Goal: Transaction & Acquisition: Purchase product/service

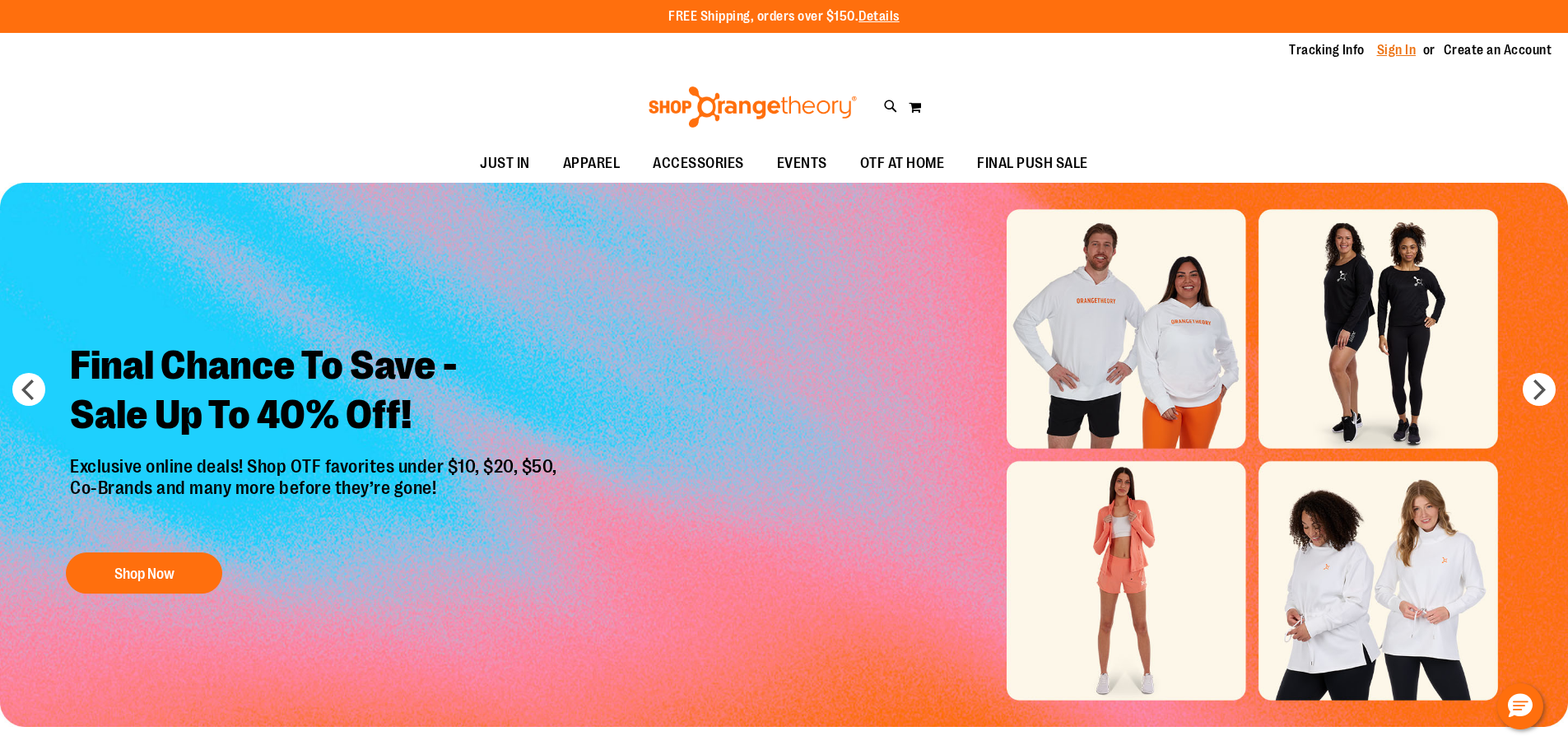
click at [1396, 52] on link "Sign In" at bounding box center [1397, 50] width 40 height 18
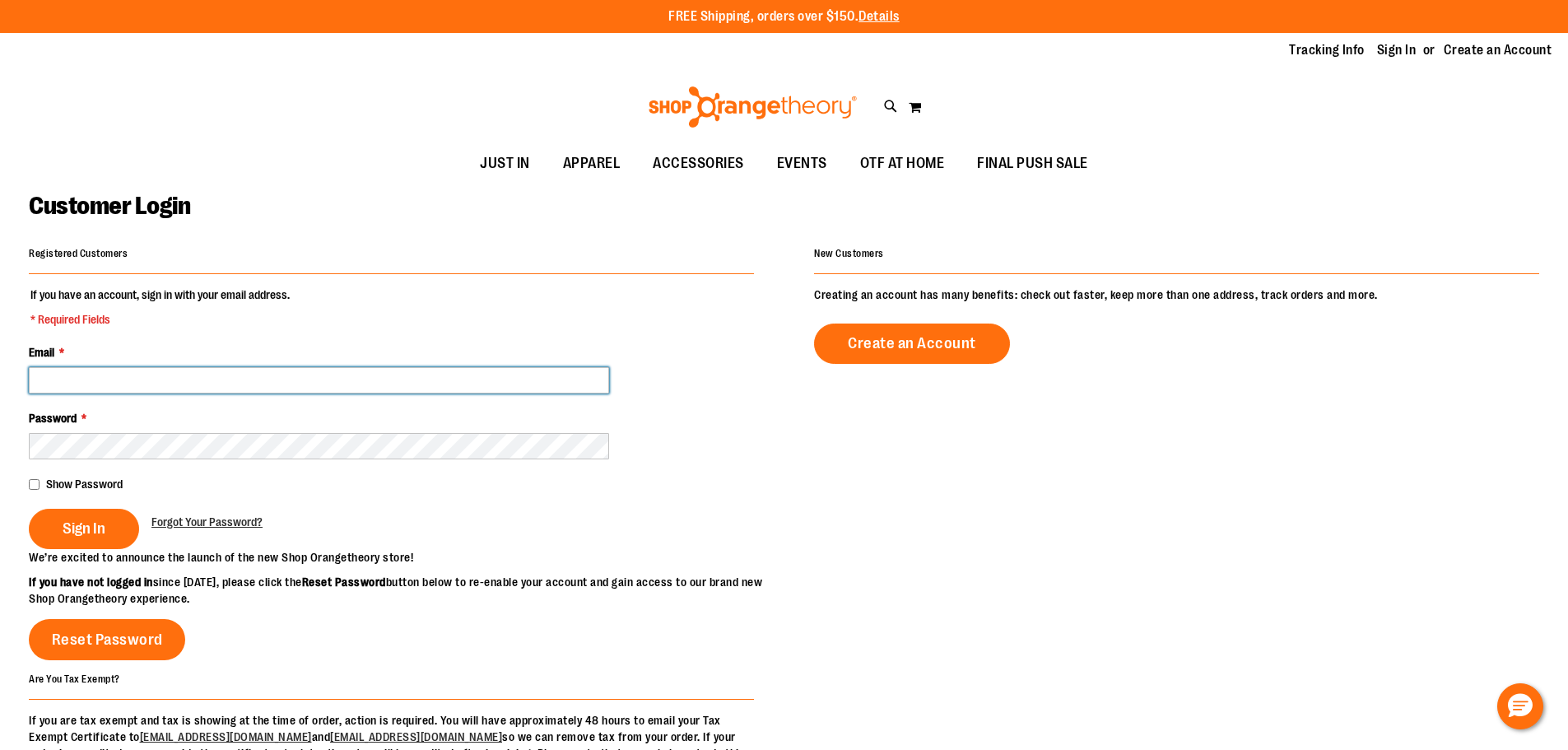
click at [413, 374] on input "Email *" at bounding box center [319, 380] width 580 height 26
type input "**********"
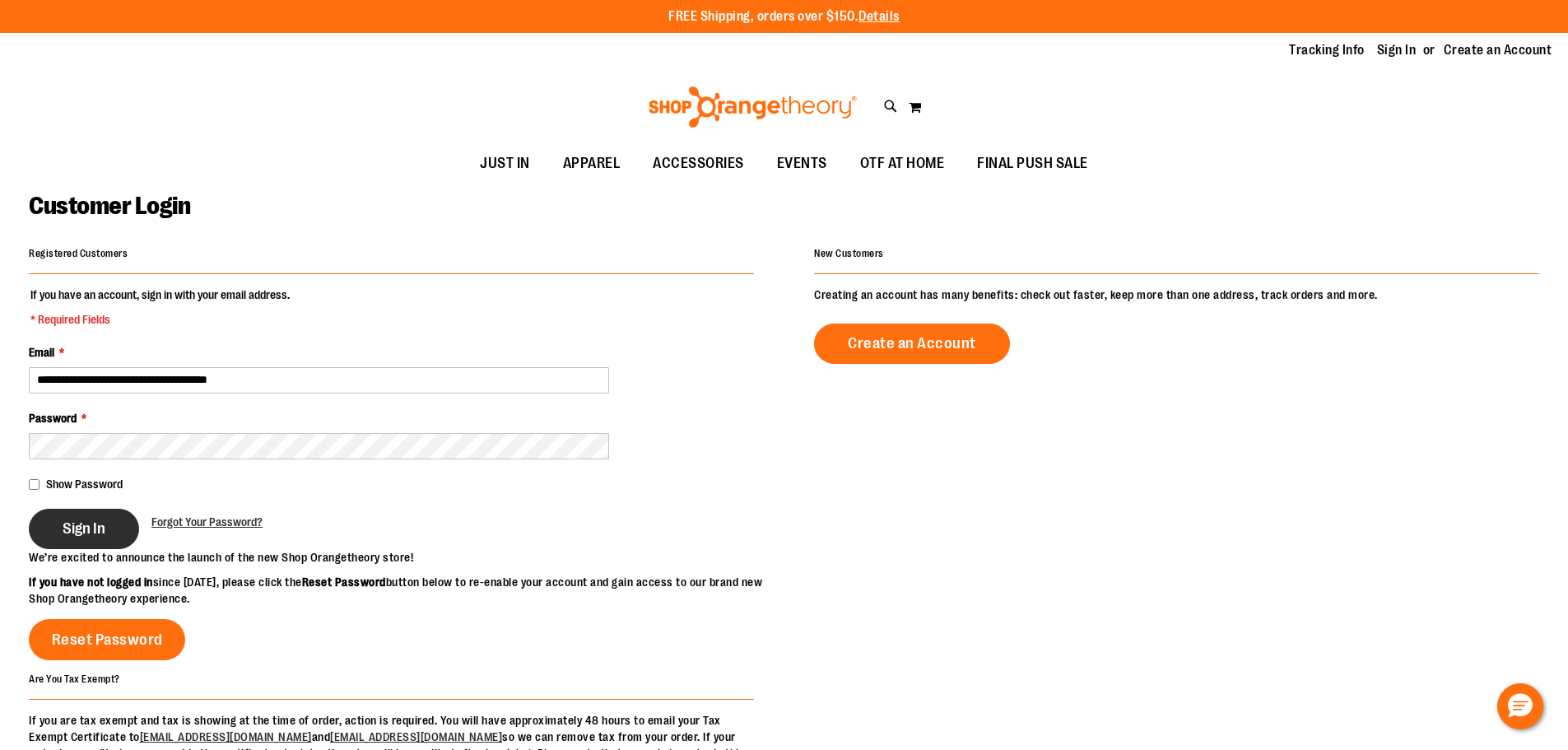
click at [62, 532] on button "Sign In" at bounding box center [84, 529] width 110 height 41
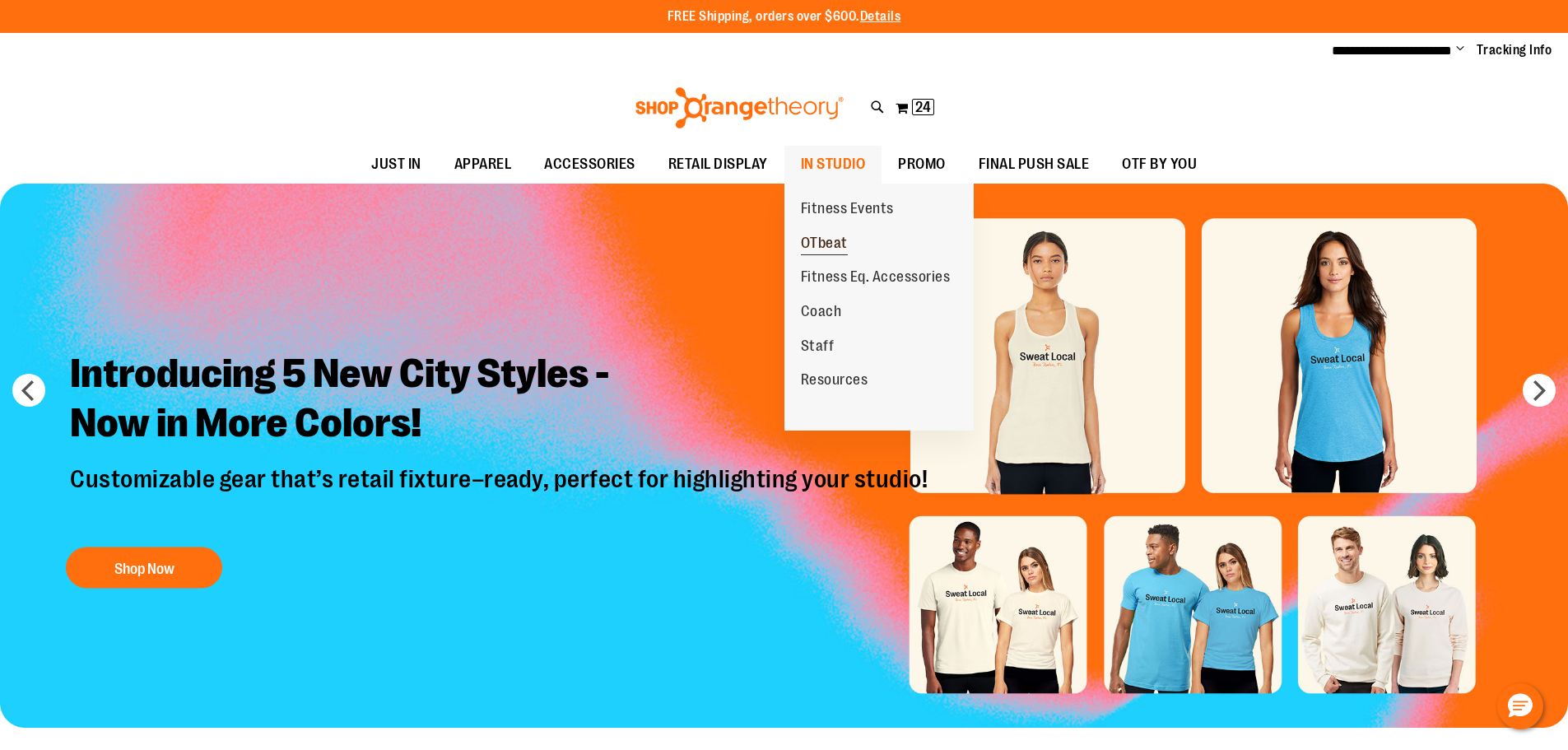
click at [830, 246] on span "OTbeat" at bounding box center [825, 245] width 47 height 20
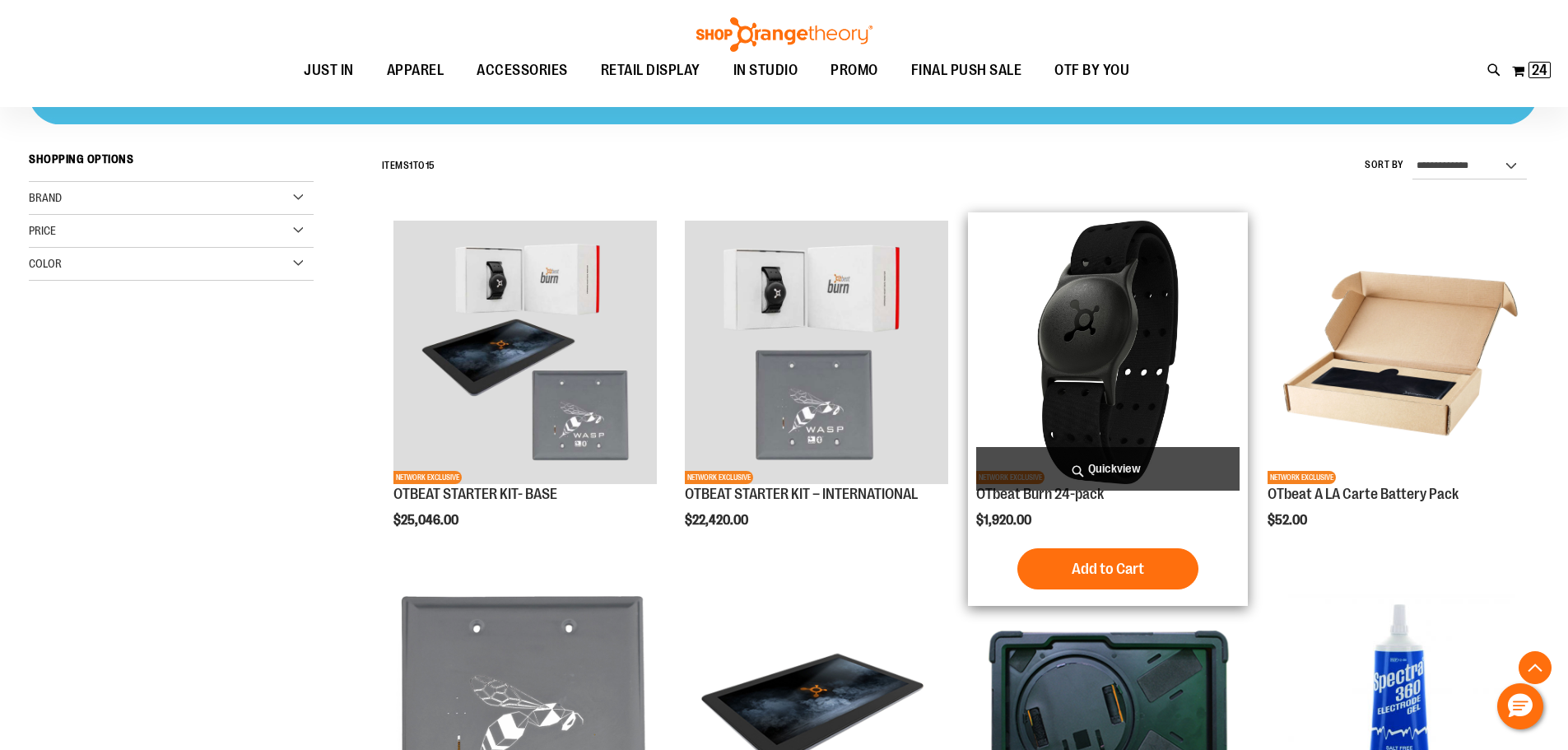
scroll to position [493, 0]
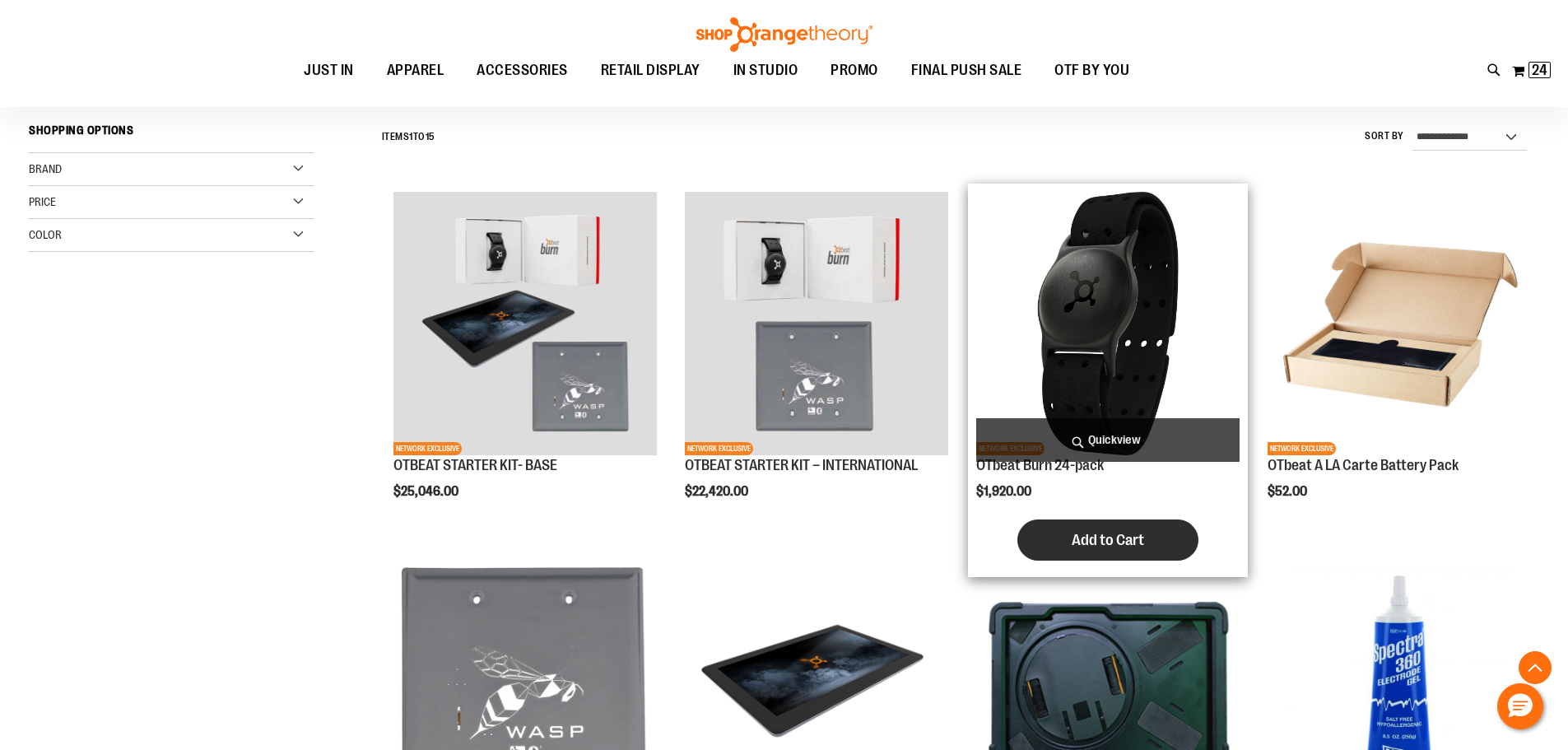
click at [1096, 531] on span "Add to Cart" at bounding box center [1108, 539] width 73 height 18
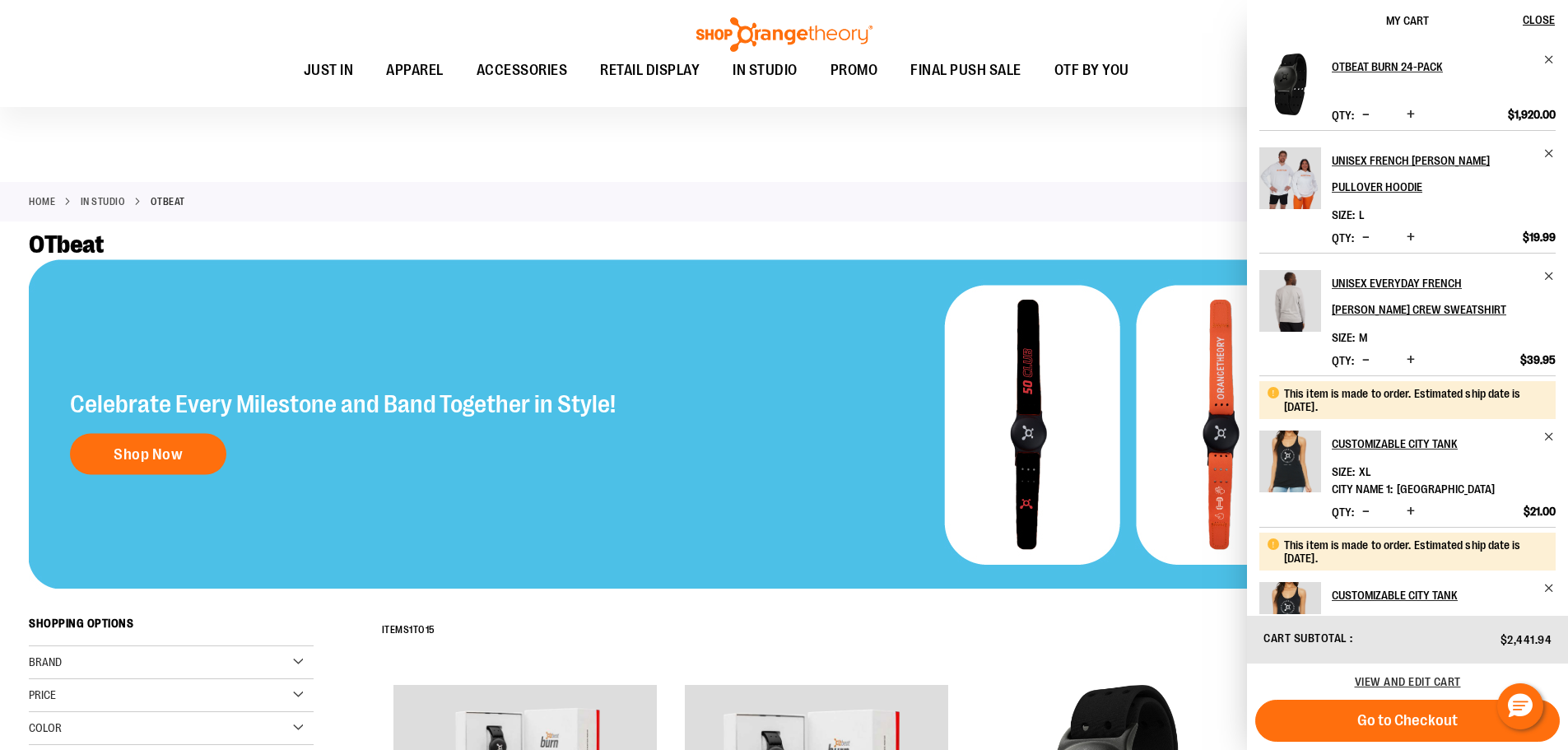
scroll to position [651, 0]
